Goal: Transaction & Acquisition: Purchase product/service

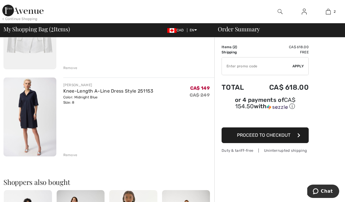
scroll to position [95, 0]
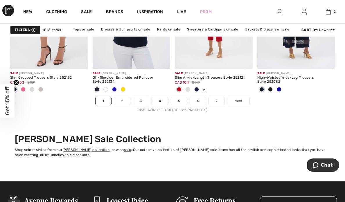
scroll to position [2296, 0]
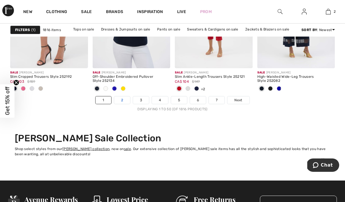
click at [121, 98] on link "2" at bounding box center [122, 100] width 16 height 8
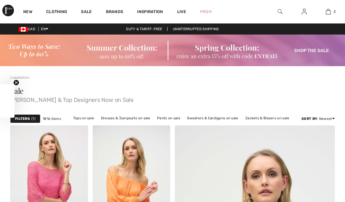
checkbox input "true"
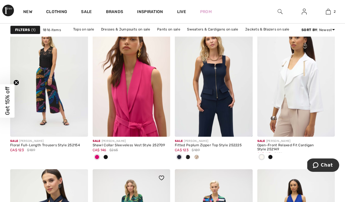
scroll to position [914, 0]
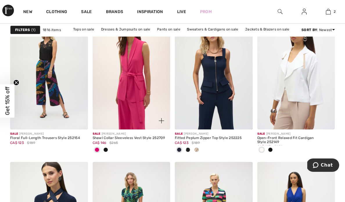
click at [105, 149] on span at bounding box center [105, 149] width 5 height 5
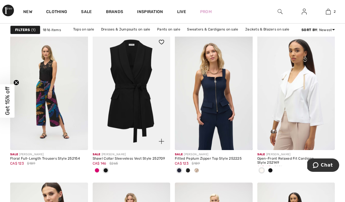
scroll to position [893, 0]
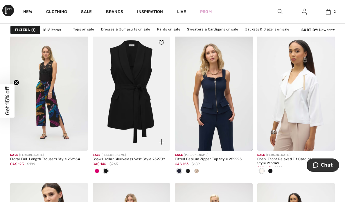
click at [97, 172] on span at bounding box center [97, 171] width 5 height 5
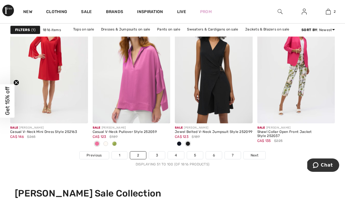
scroll to position [2243, 0]
